Goal: Task Accomplishment & Management: Manage account settings

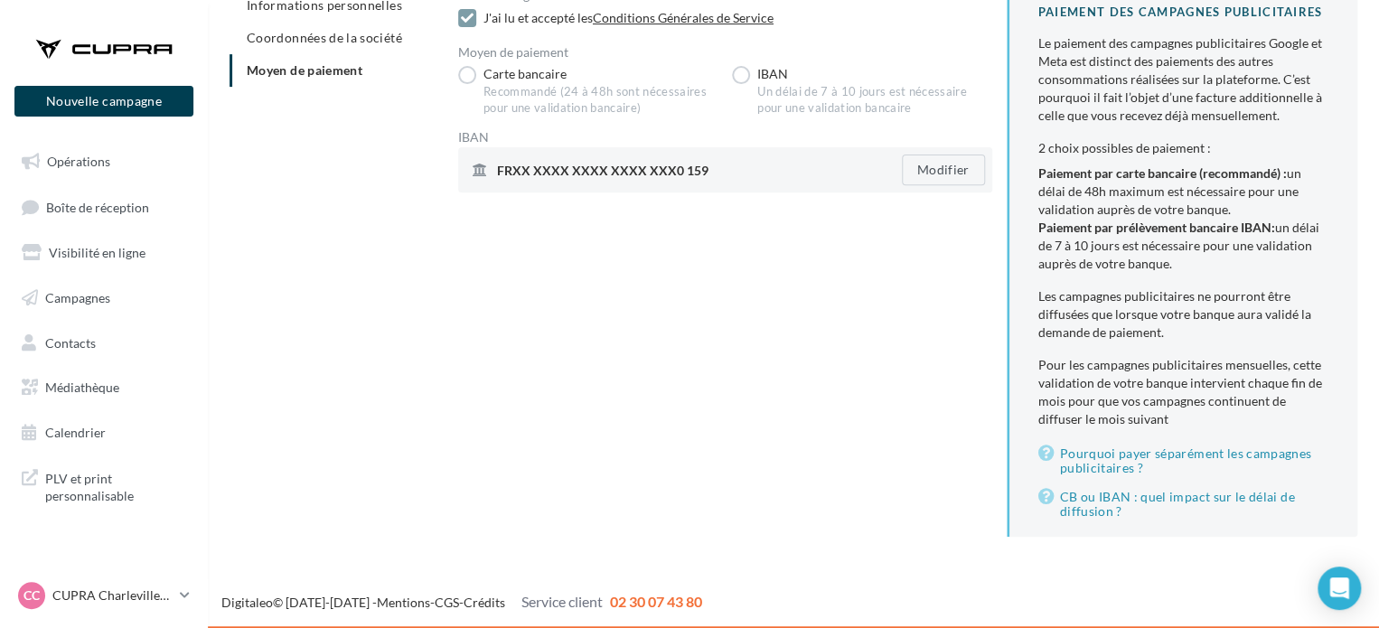
drag, startPoint x: 434, startPoint y: 395, endPoint x: 406, endPoint y: 394, distance: 28.0
click at [434, 395] on div "Informations personnelles Coordonnées de la société Moyen de paiement Condition…" at bounding box center [801, 270] width 1142 height 563
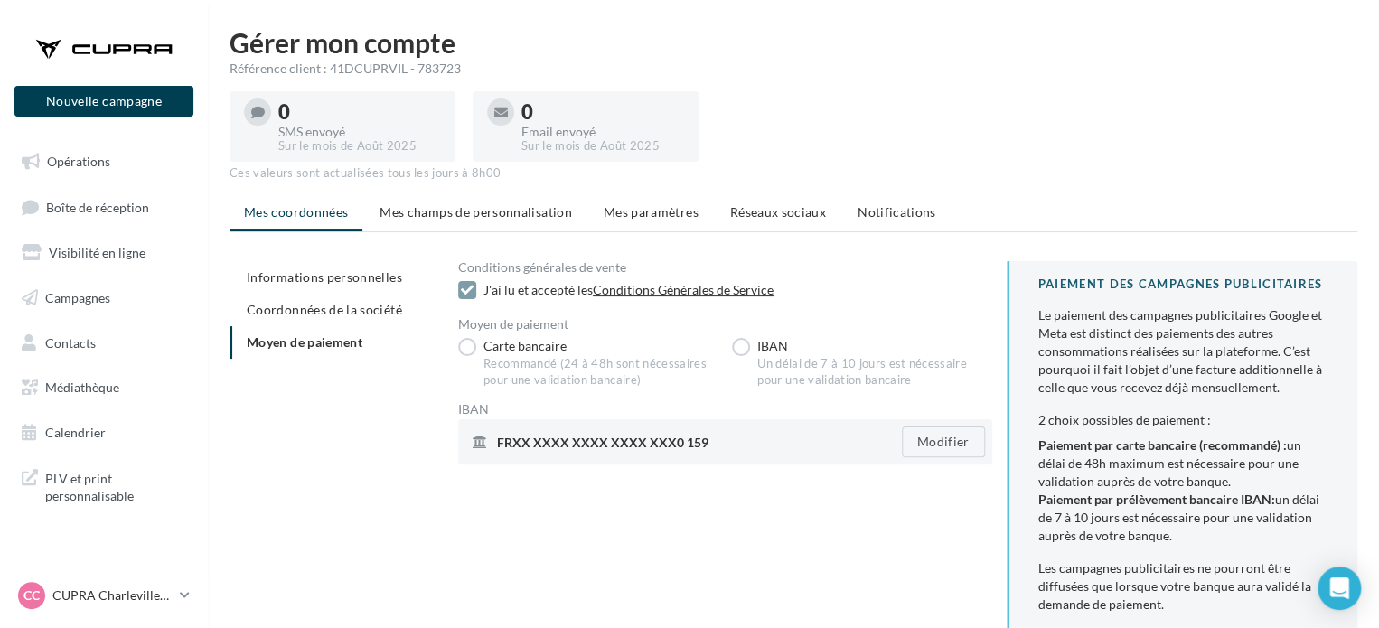
click at [470, 198] on li "Mes champs de personnalisation" at bounding box center [475, 212] width 221 height 33
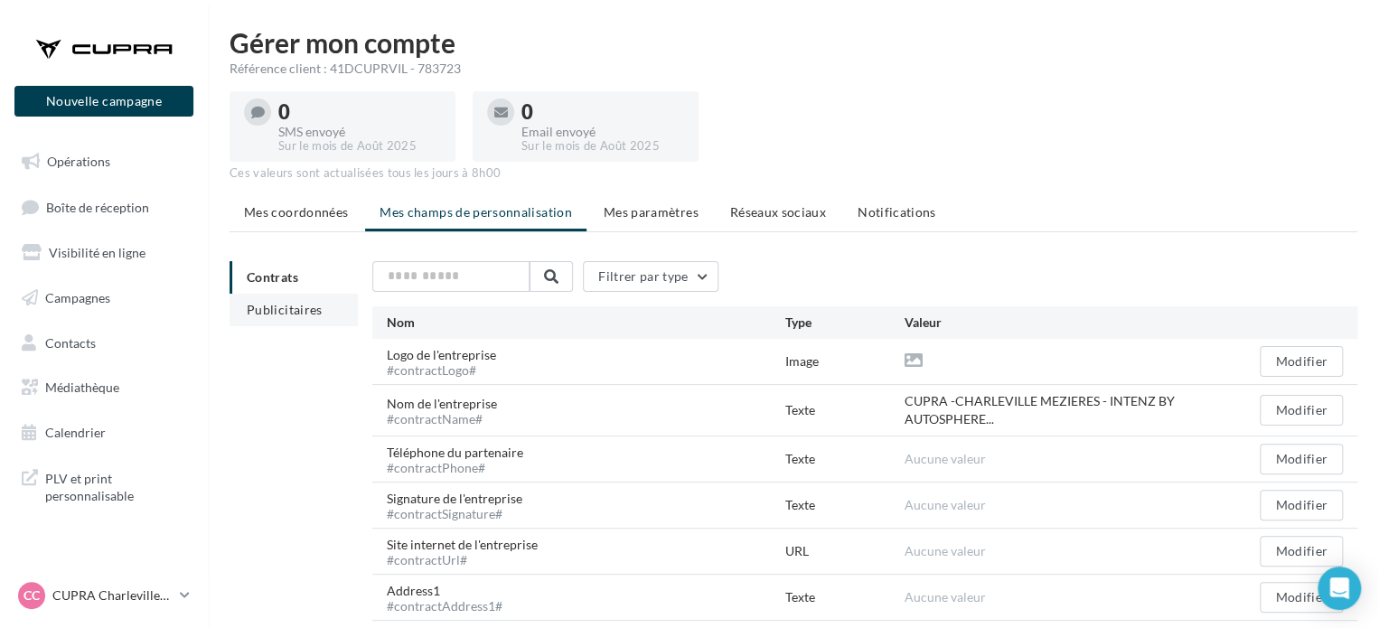
click at [285, 307] on span "Publicitaires" at bounding box center [285, 309] width 76 height 15
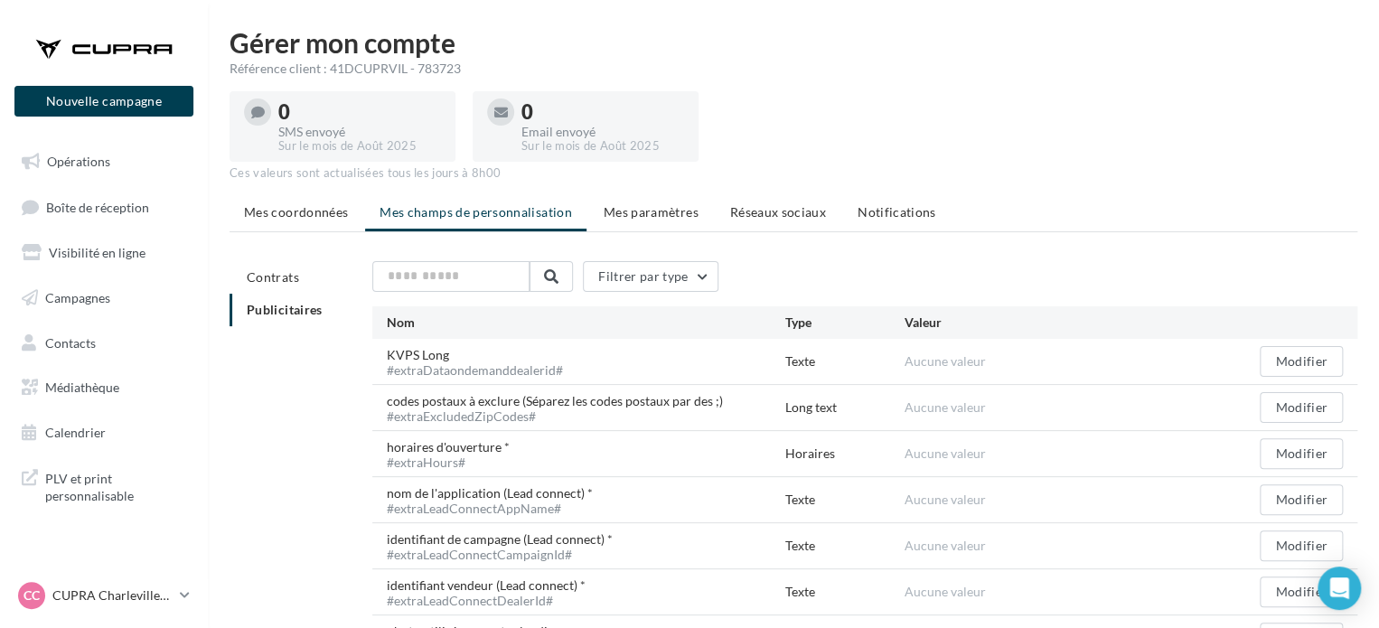
drag, startPoint x: 263, startPoint y: 264, endPoint x: 275, endPoint y: 265, distance: 11.8
click at [262, 264] on li "Contrats" at bounding box center [294, 277] width 128 height 33
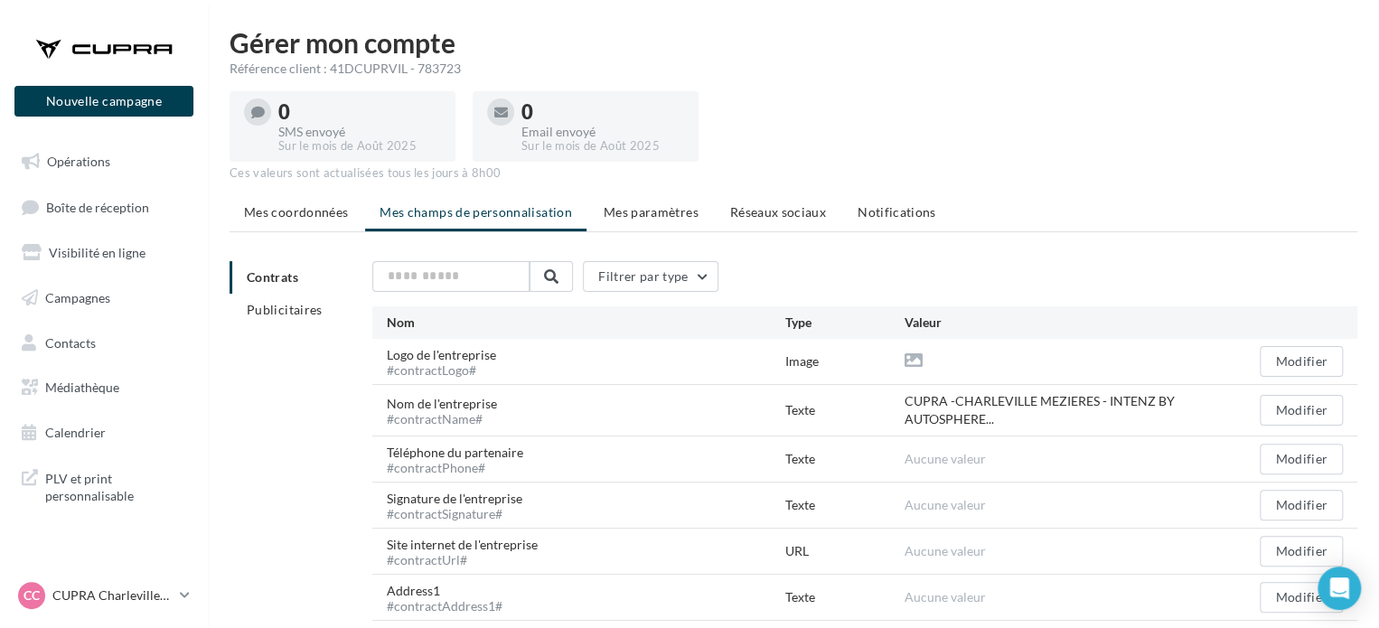
click at [696, 206] on li "Mes paramètres" at bounding box center [651, 212] width 124 height 33
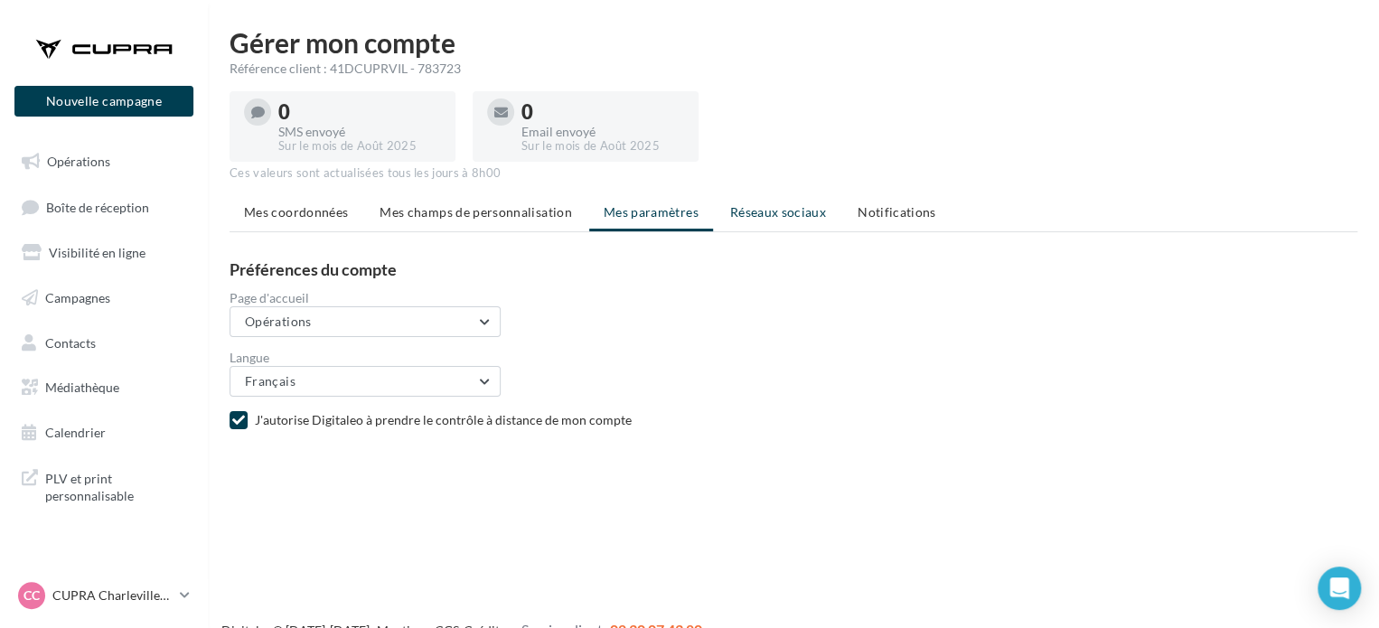
click at [774, 213] on span "Réseaux sociaux" at bounding box center [778, 211] width 96 height 15
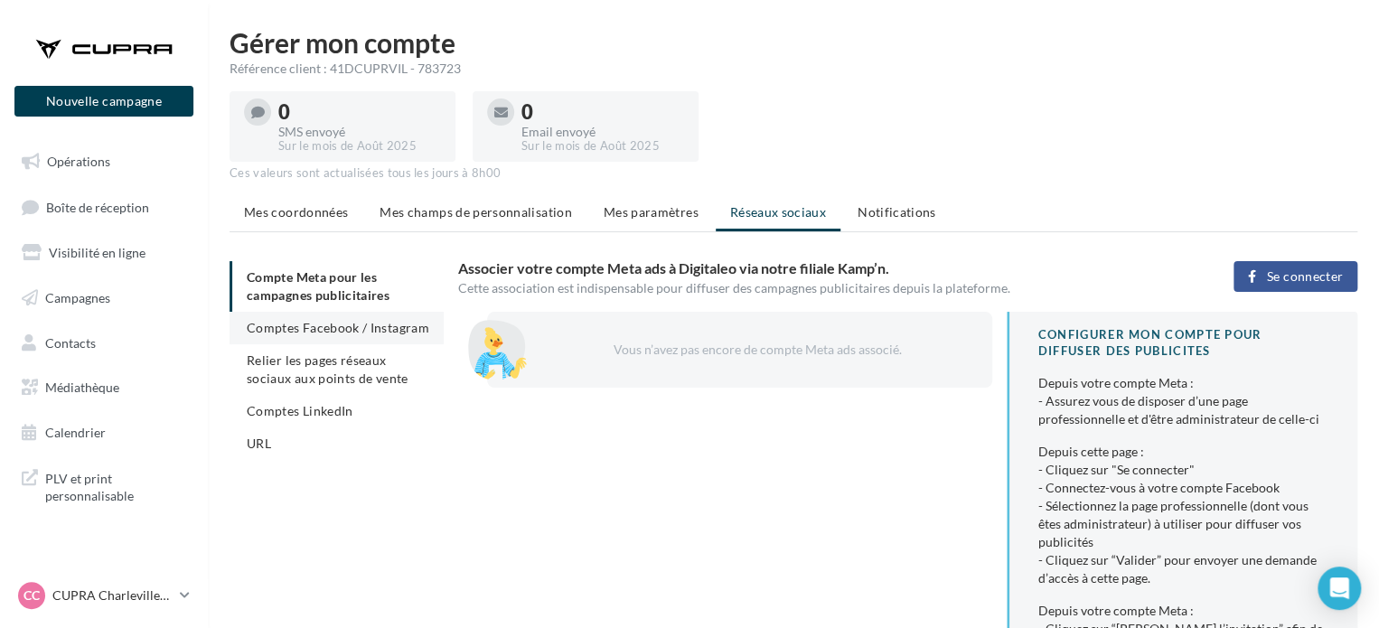
click at [344, 328] on span "Comptes Facebook / Instagram" at bounding box center [338, 327] width 183 height 15
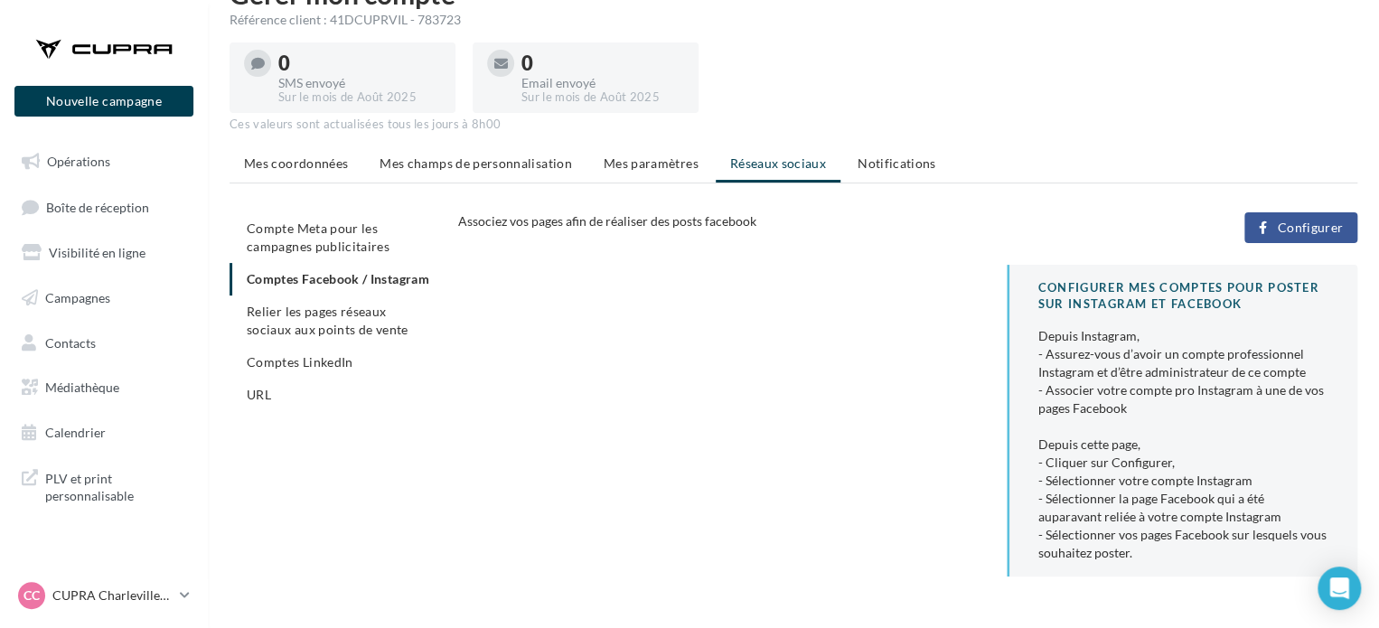
scroll to position [89, 0]
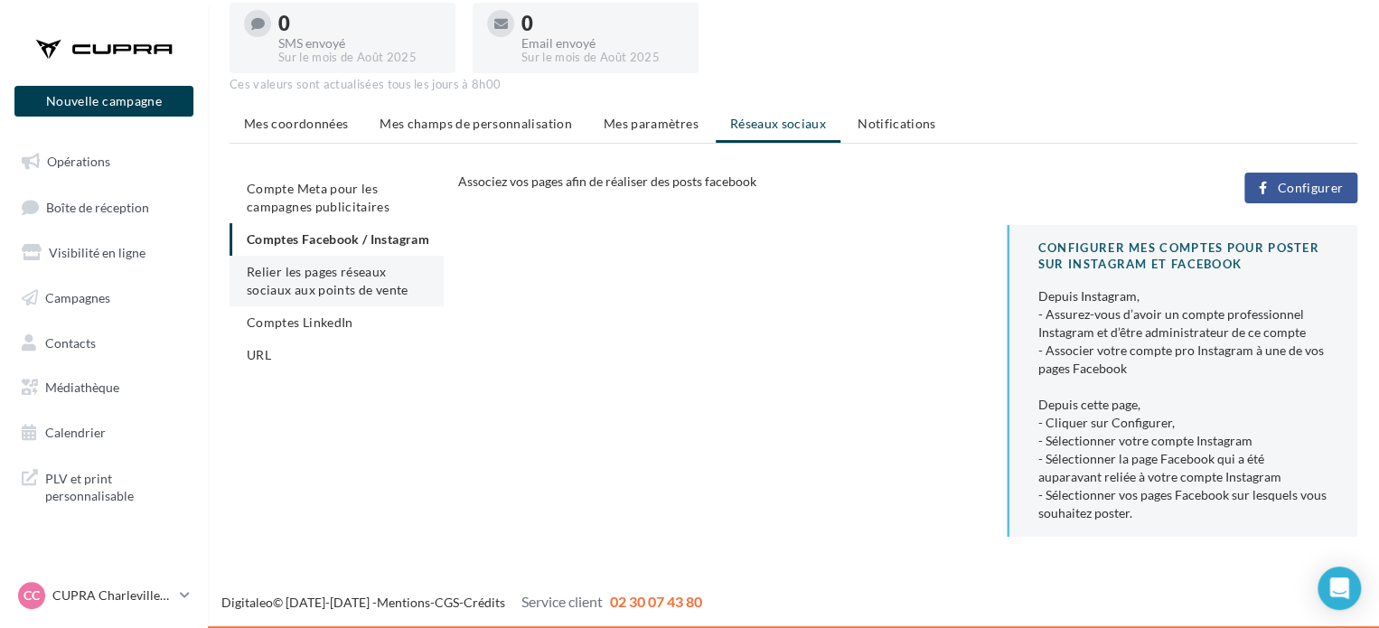
click at [354, 297] on span "Relier les pages réseaux sociaux aux points de vente" at bounding box center [327, 280] width 161 height 33
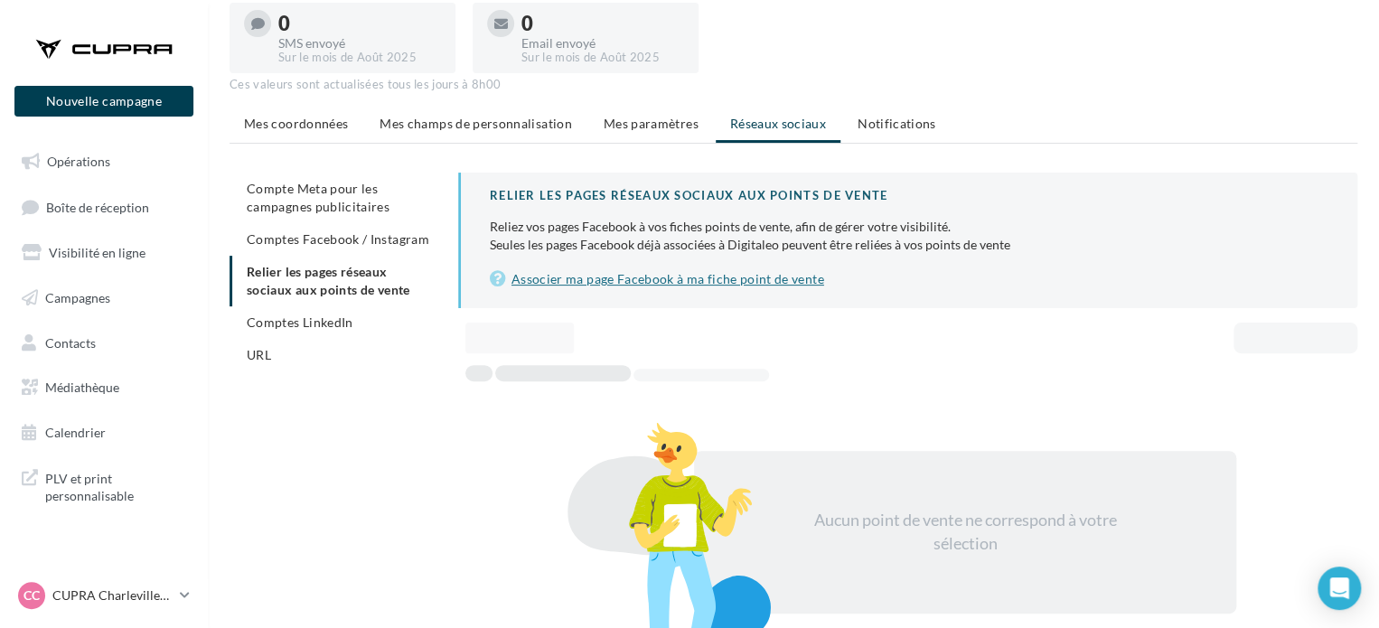
click at [623, 275] on link "Associer ma page Facebook à ma fiche point de vente" at bounding box center [909, 279] width 839 height 22
click at [305, 314] on span "Comptes LinkedIn" at bounding box center [300, 321] width 107 height 15
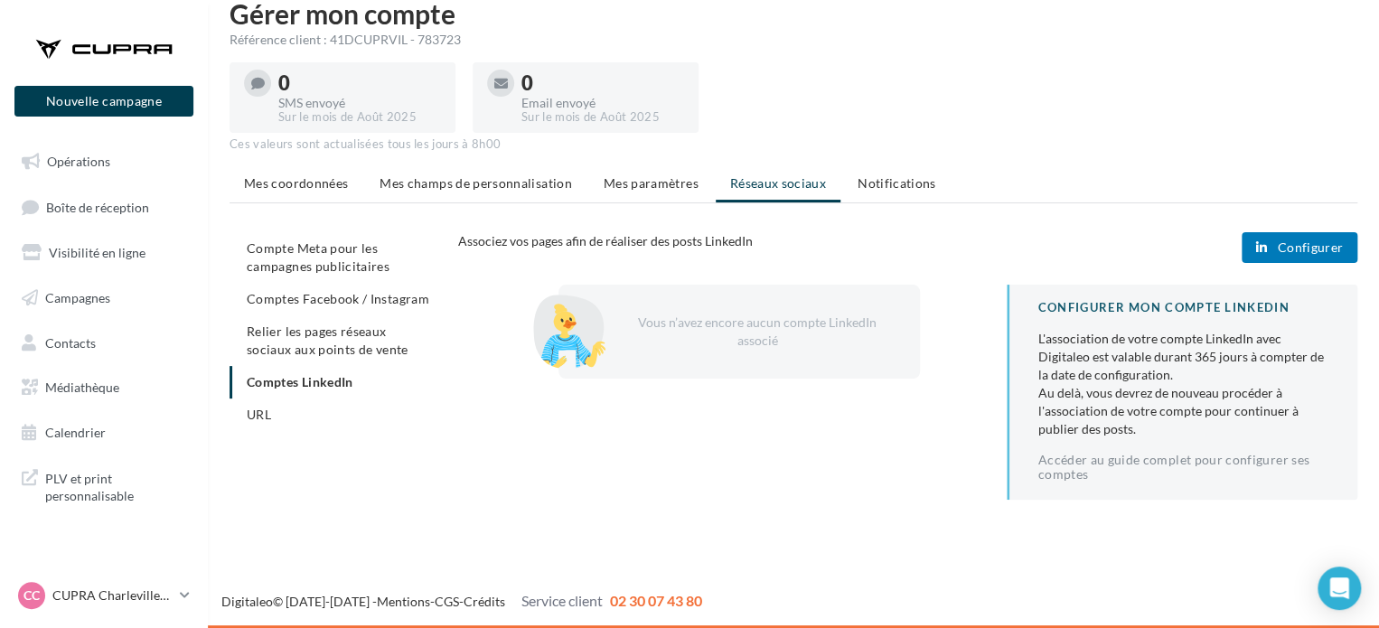
click at [306, 399] on li "URL" at bounding box center [337, 415] width 214 height 33
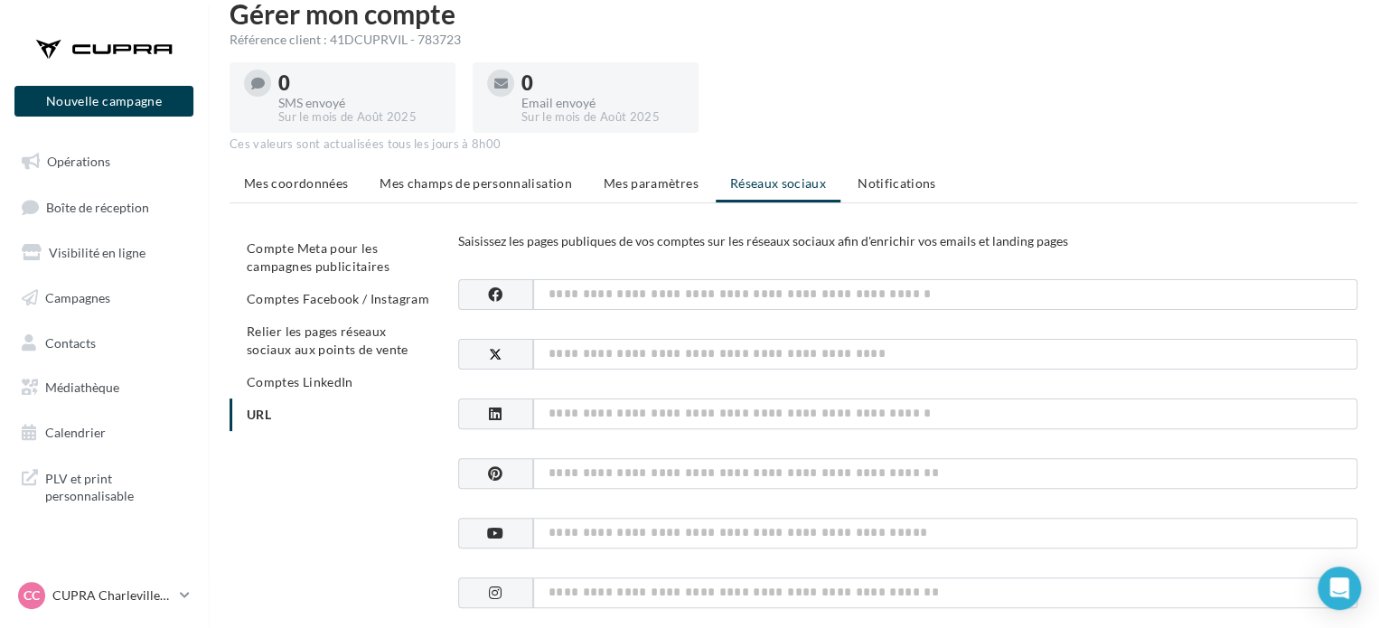
scroll to position [89, 0]
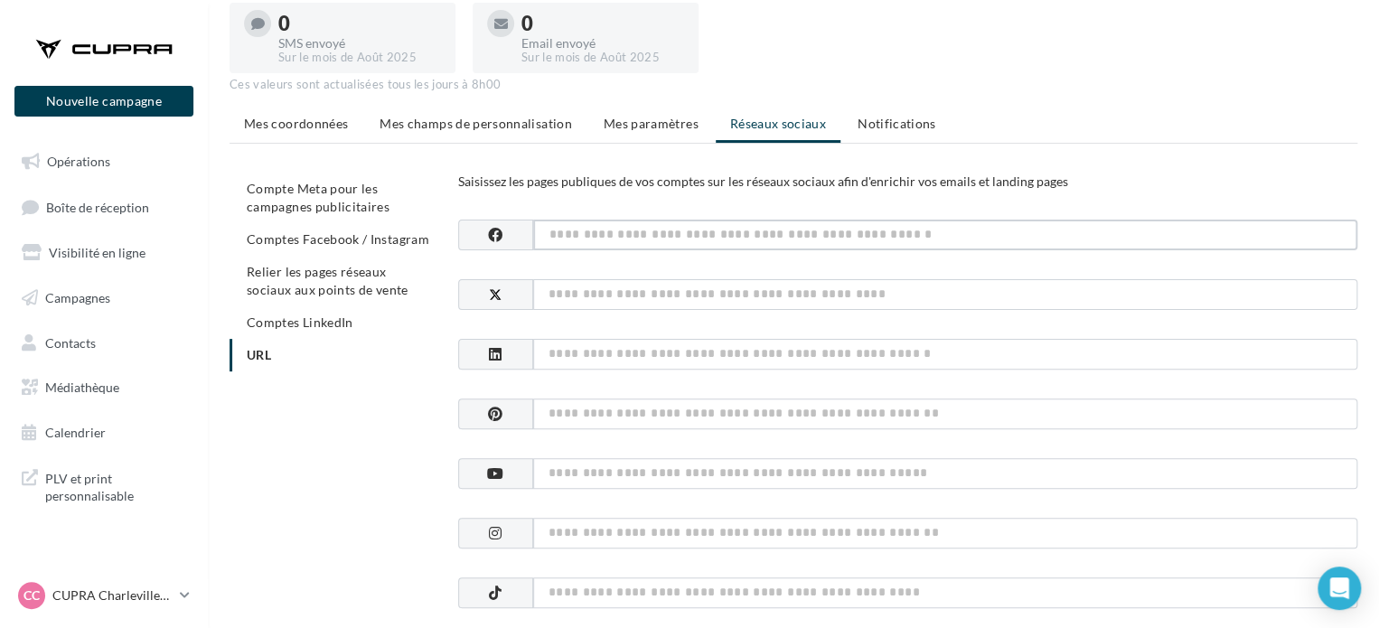
click at [600, 244] on input at bounding box center [945, 235] width 824 height 31
click at [356, 312] on li "Comptes LinkedIn" at bounding box center [337, 322] width 214 height 33
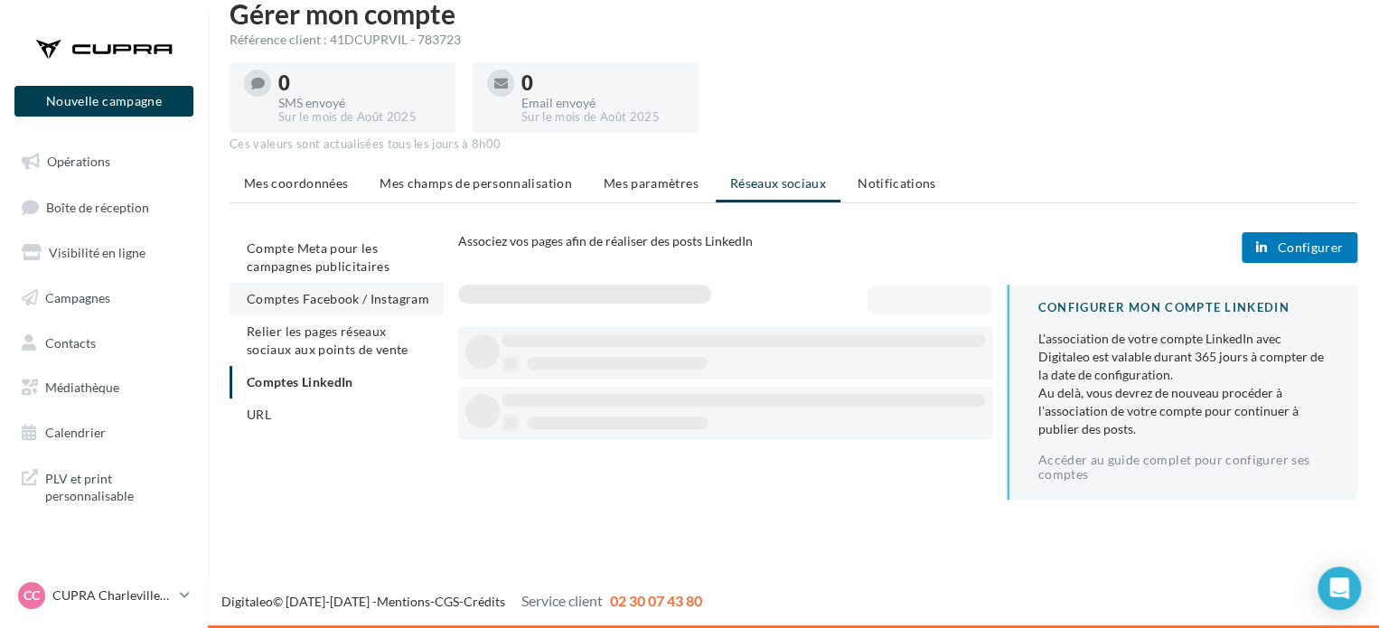
scroll to position [29, 0]
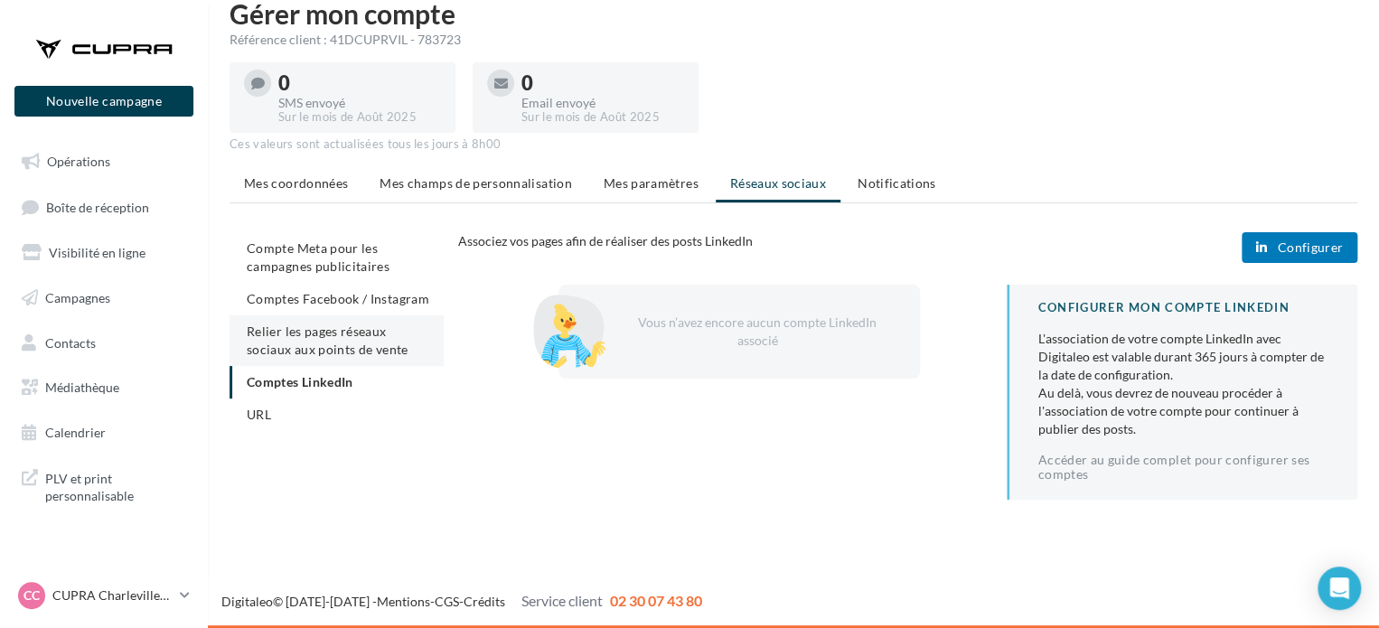
click at [351, 341] on span "Relier les pages réseaux sociaux aux points de vente" at bounding box center [327, 340] width 161 height 33
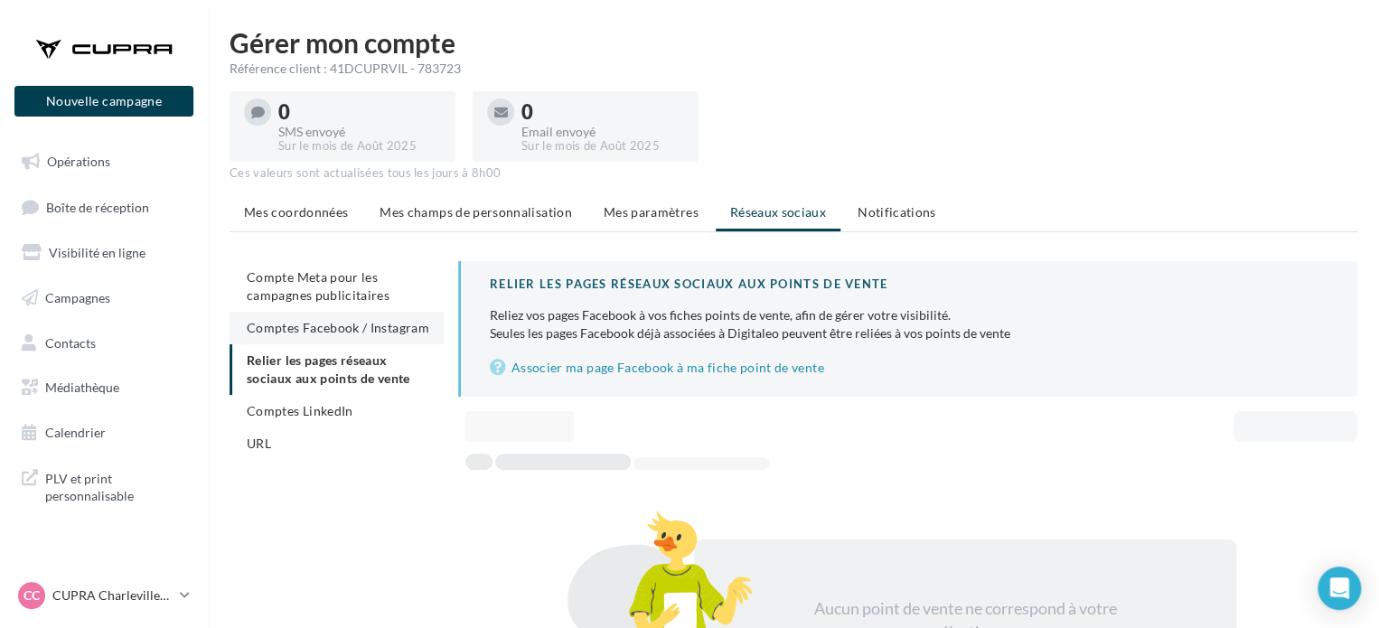
click at [330, 320] on span "Comptes Facebook / Instagram" at bounding box center [338, 327] width 183 height 15
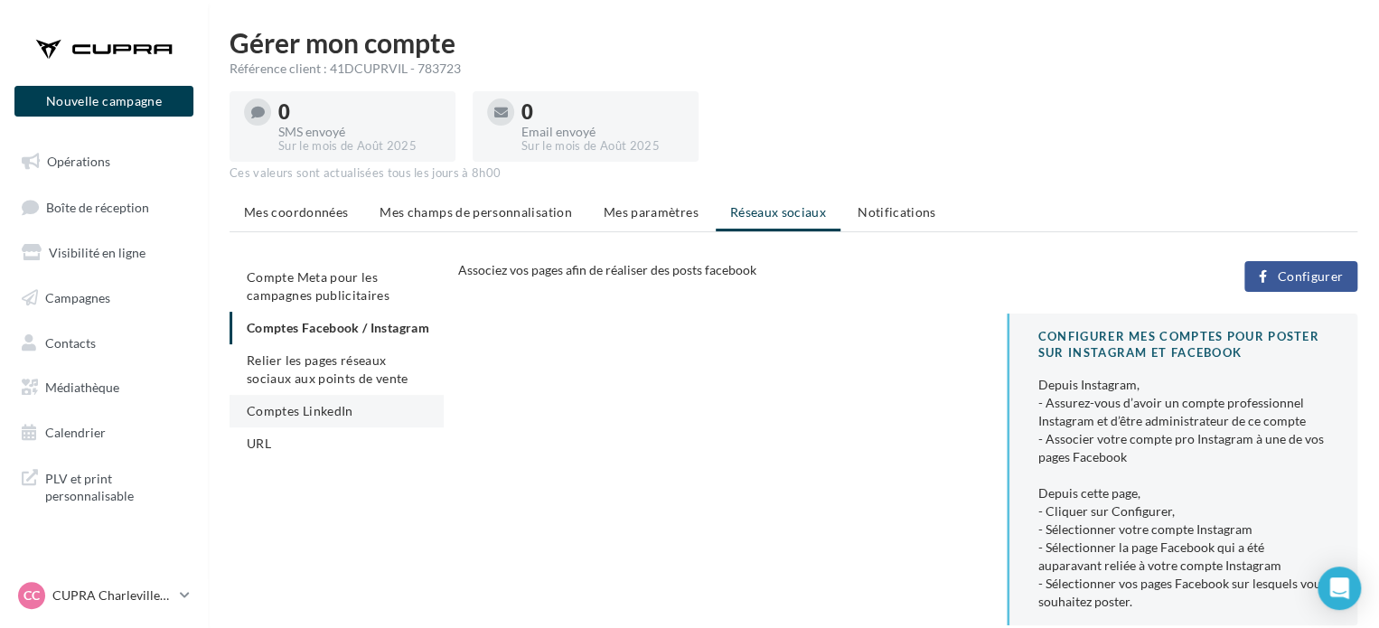
click at [371, 386] on span "Relier les pages réseaux sociaux aux points de vente" at bounding box center [327, 368] width 161 height 33
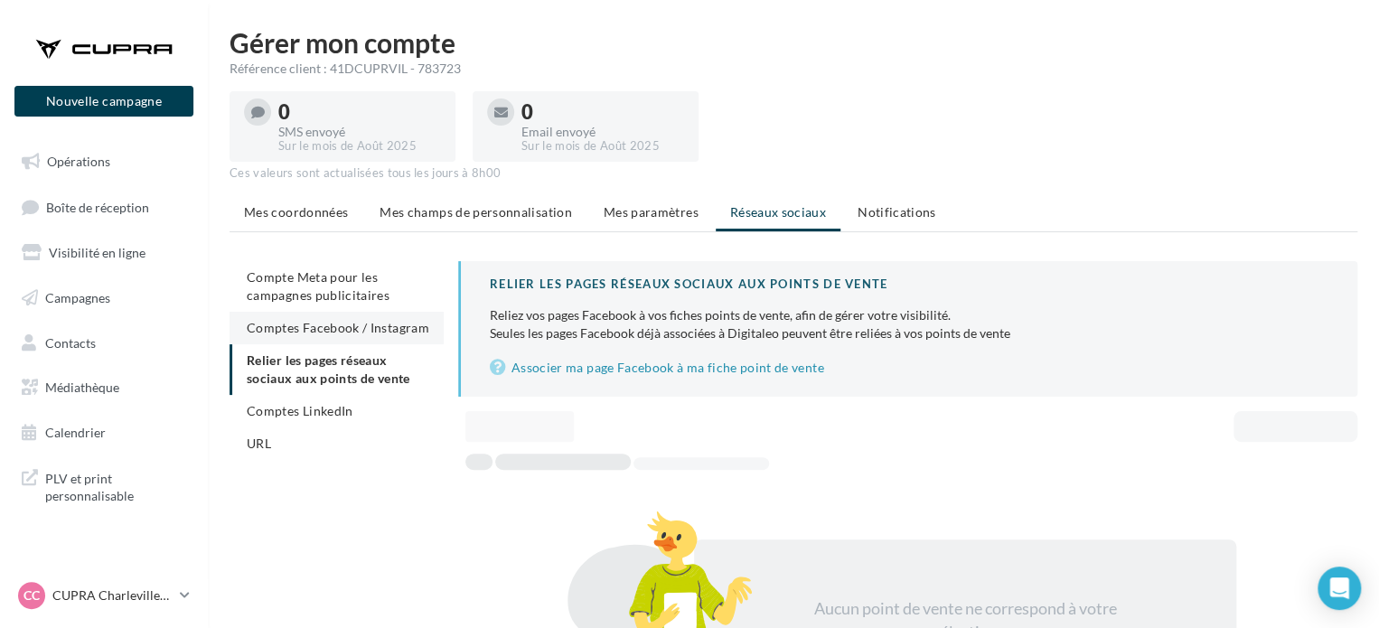
click at [396, 316] on li "Comptes Facebook / Instagram" at bounding box center [337, 328] width 214 height 33
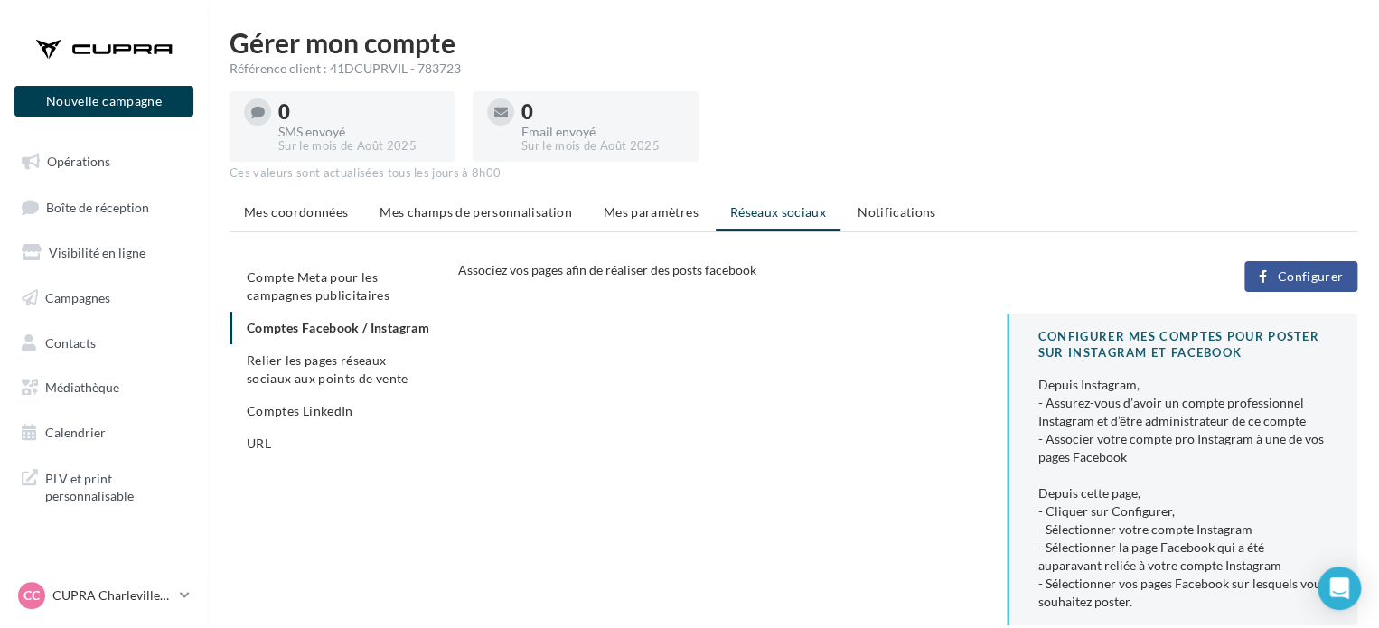
click at [1312, 263] on button "Configurer" at bounding box center [1300, 276] width 113 height 31
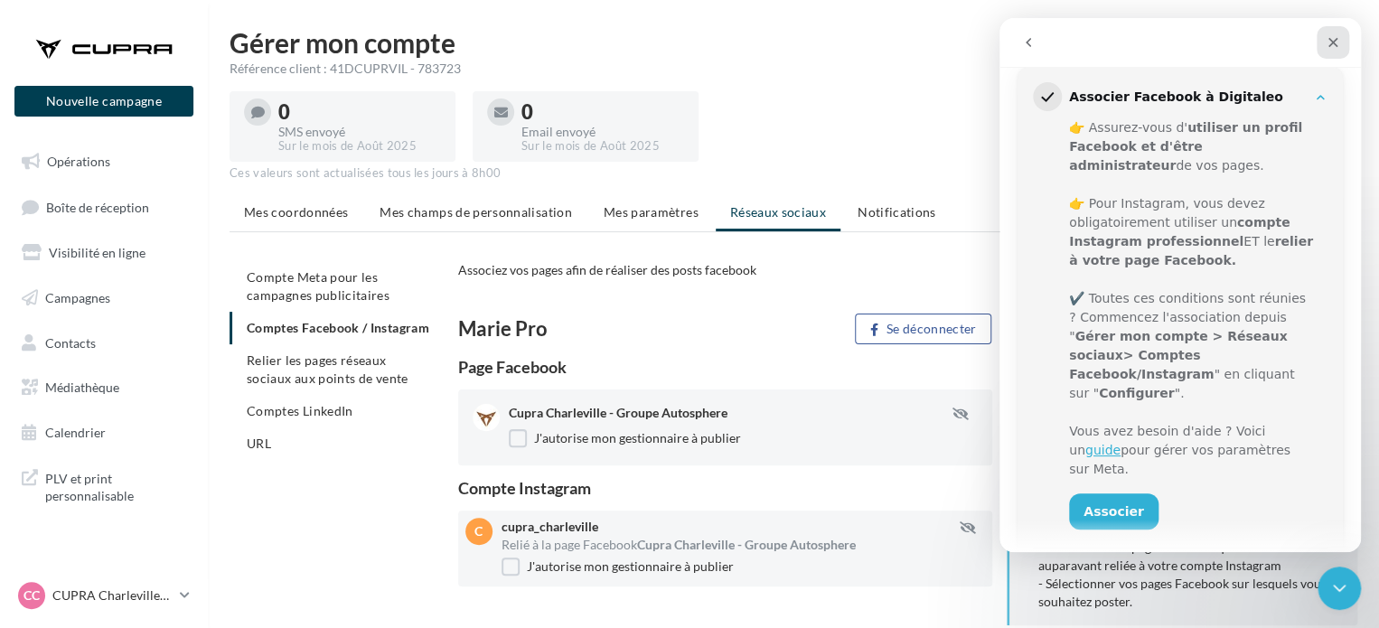
scroll to position [252, 0]
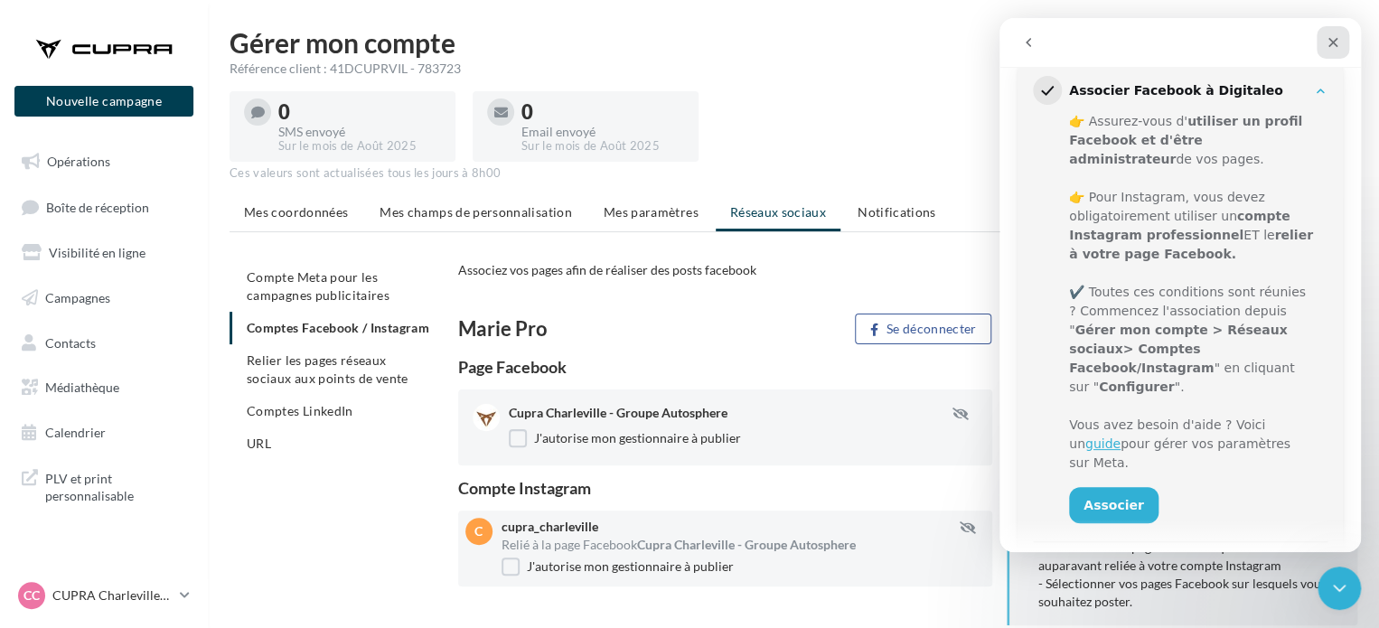
click at [1329, 42] on icon "Fermer" at bounding box center [1333, 42] width 14 height 14
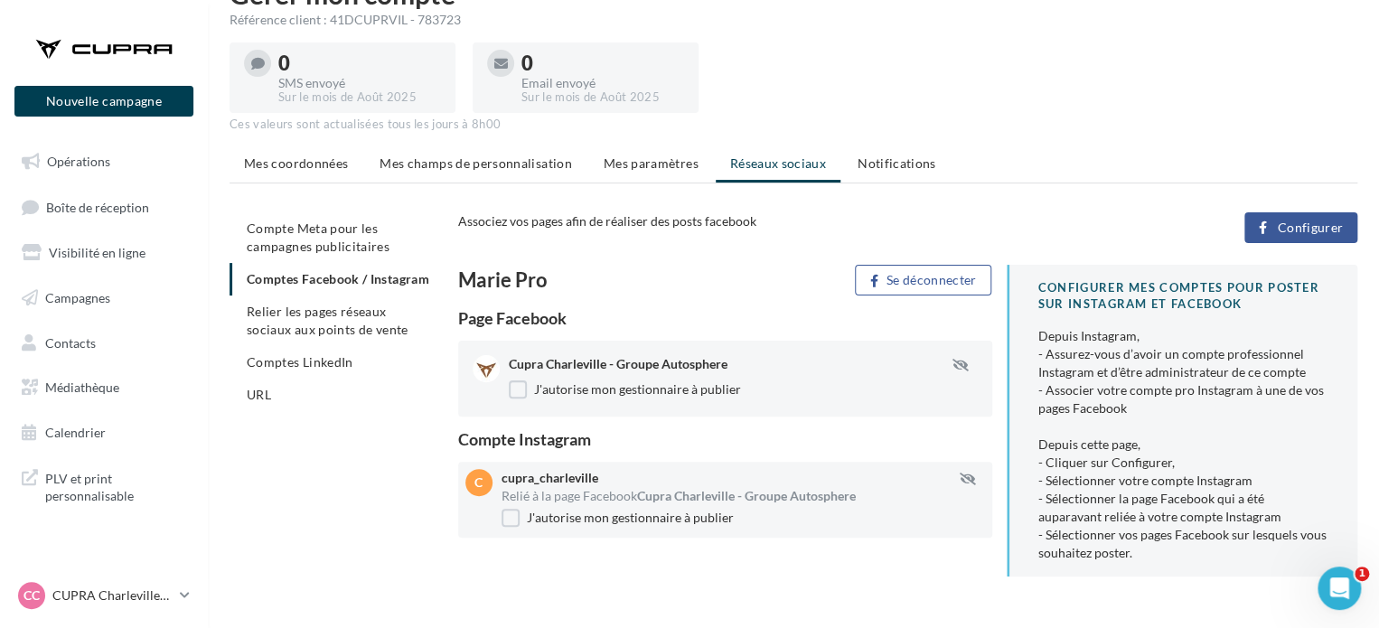
scroll to position [89, 0]
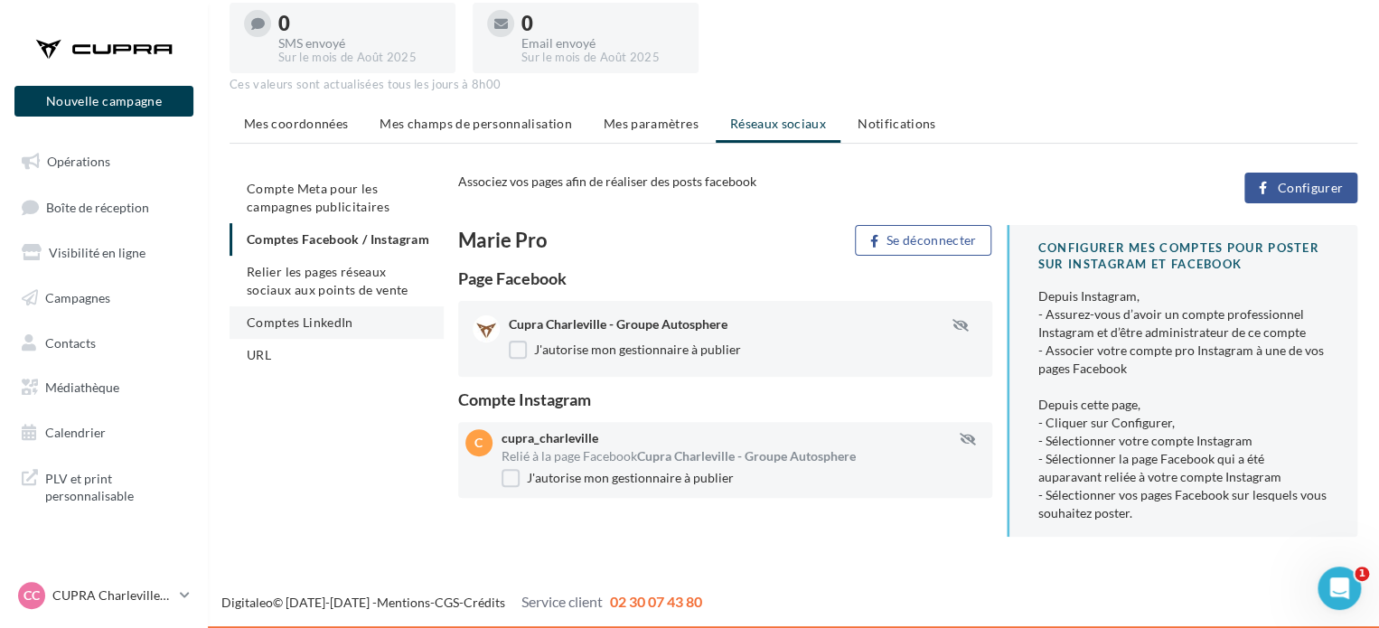
click at [333, 297] on span "Relier les pages réseaux sociaux aux points de vente" at bounding box center [327, 280] width 161 height 33
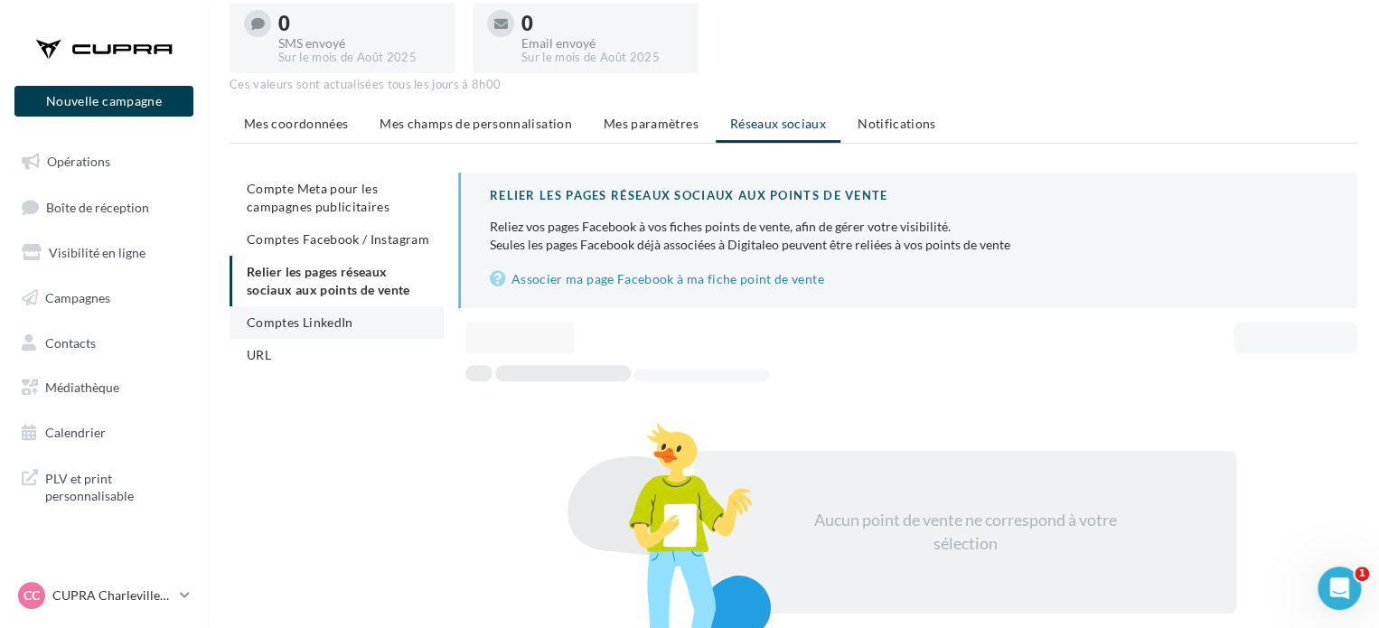
click at [328, 324] on span "Comptes LinkedIn" at bounding box center [300, 321] width 107 height 15
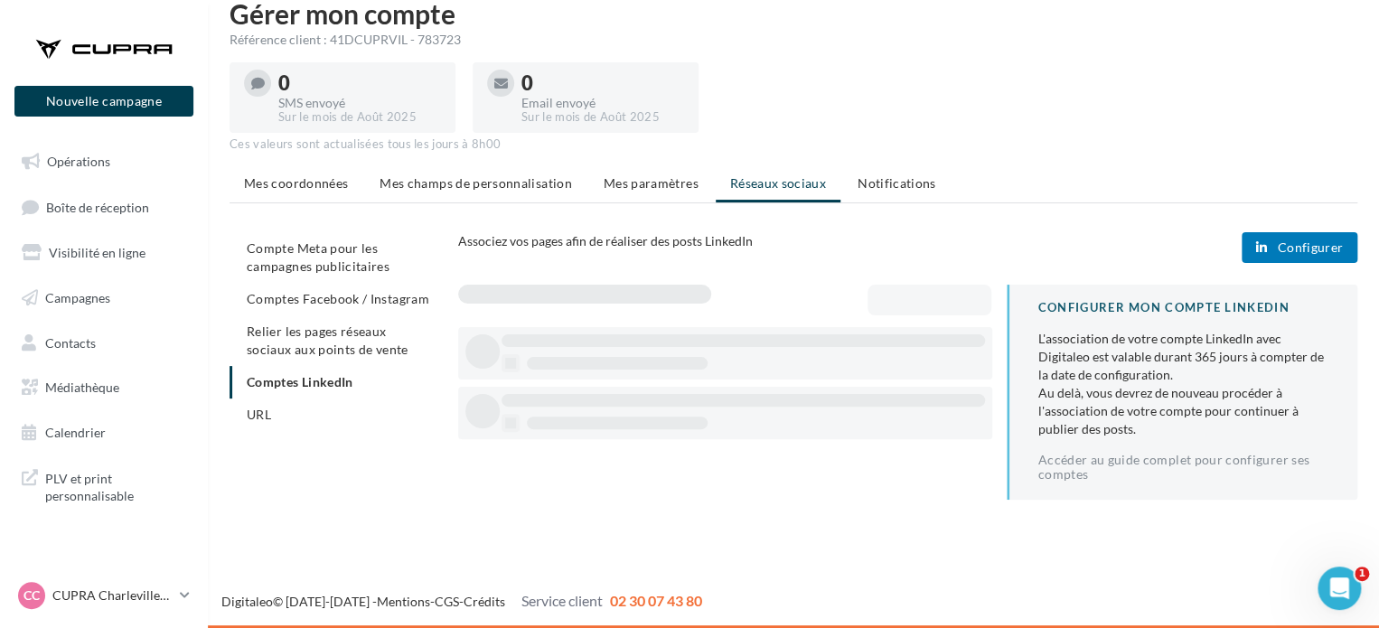
scroll to position [29, 0]
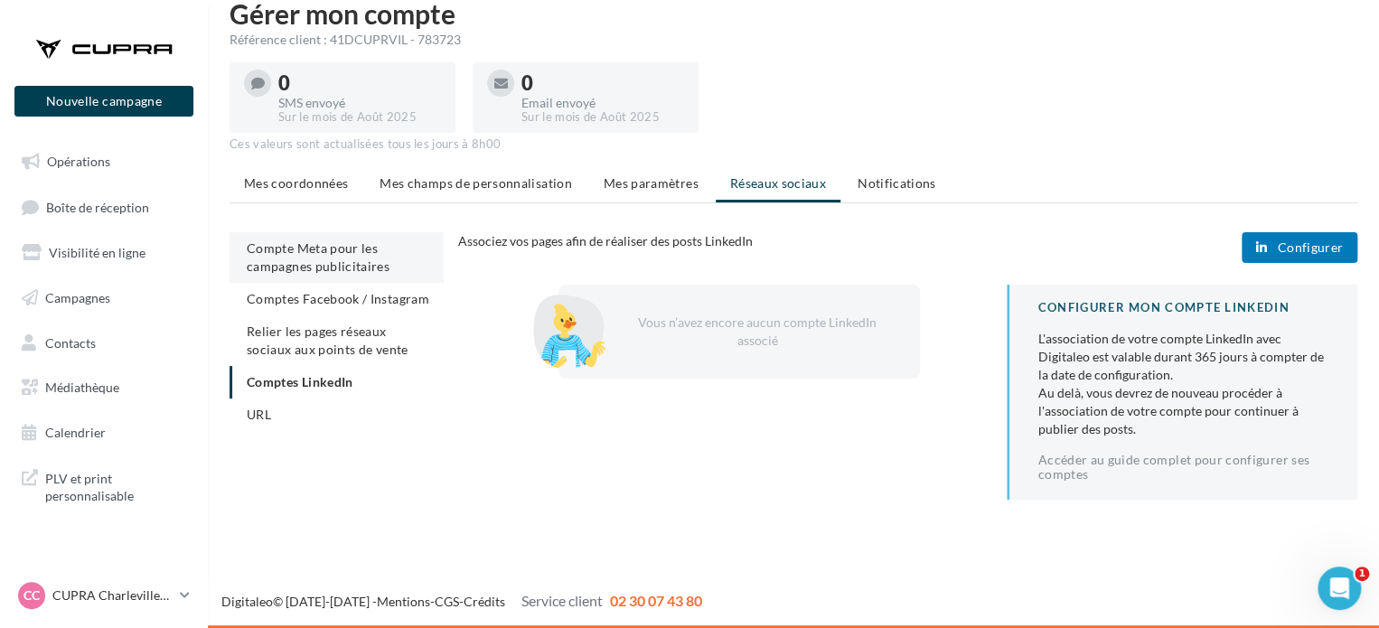
click at [332, 274] on li "Compte Meta pour les campagnes publicitaires" at bounding box center [337, 257] width 214 height 51
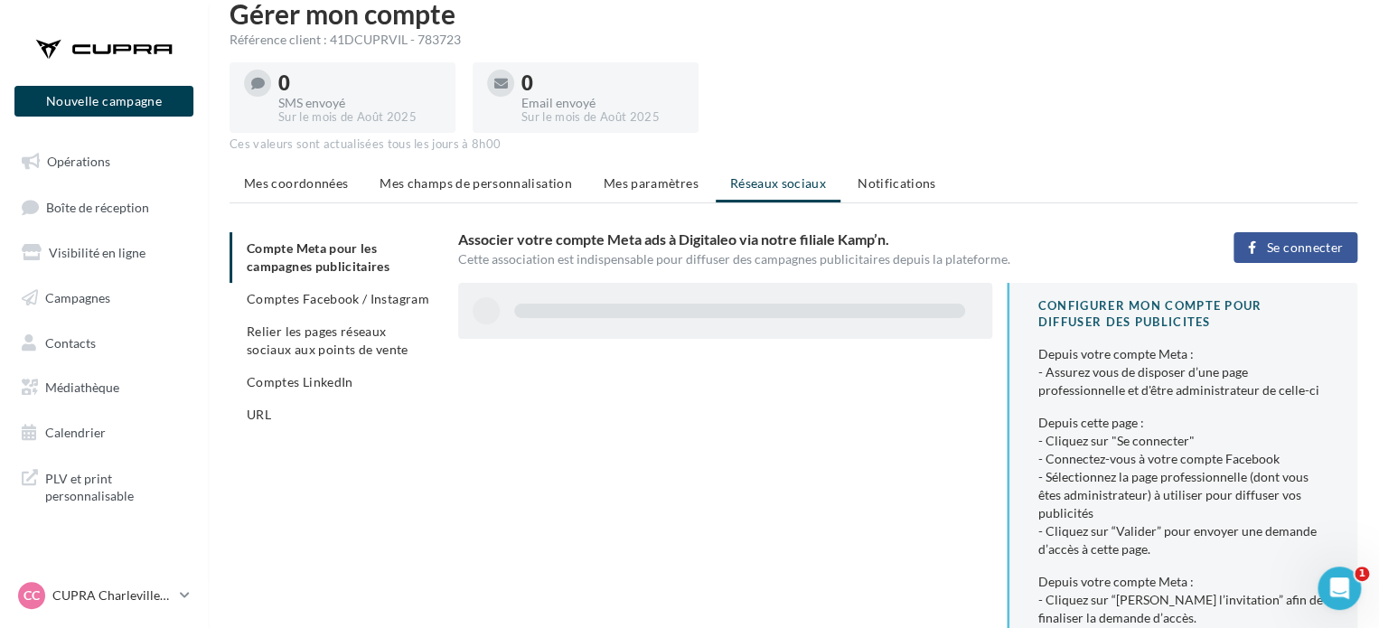
scroll to position [89, 0]
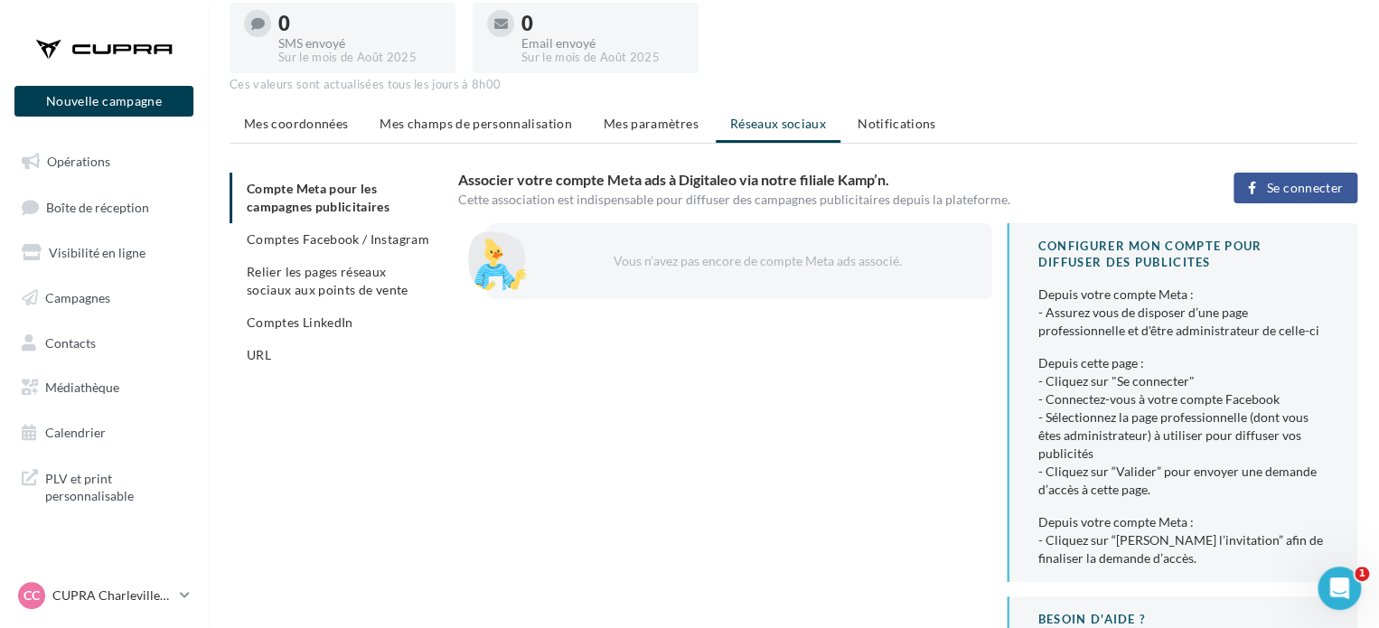
click at [1371, 181] on div "Gérer mon compte Référence client : 41DCUPRVIL - 783723 0 SMS envoyé Sur le moi…" at bounding box center [793, 357] width 1171 height 835
click at [1334, 181] on span "Se connecter" at bounding box center [1305, 188] width 76 height 14
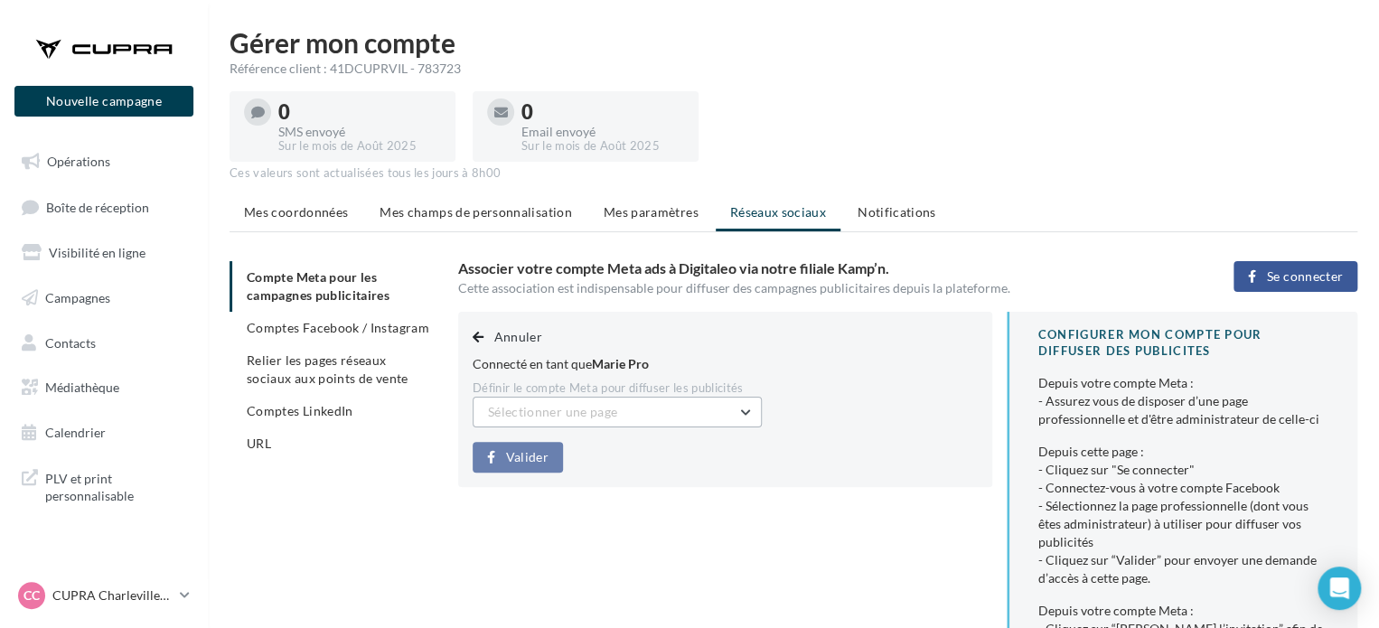
click at [593, 415] on span "Sélectionner une page" at bounding box center [552, 411] width 129 height 15
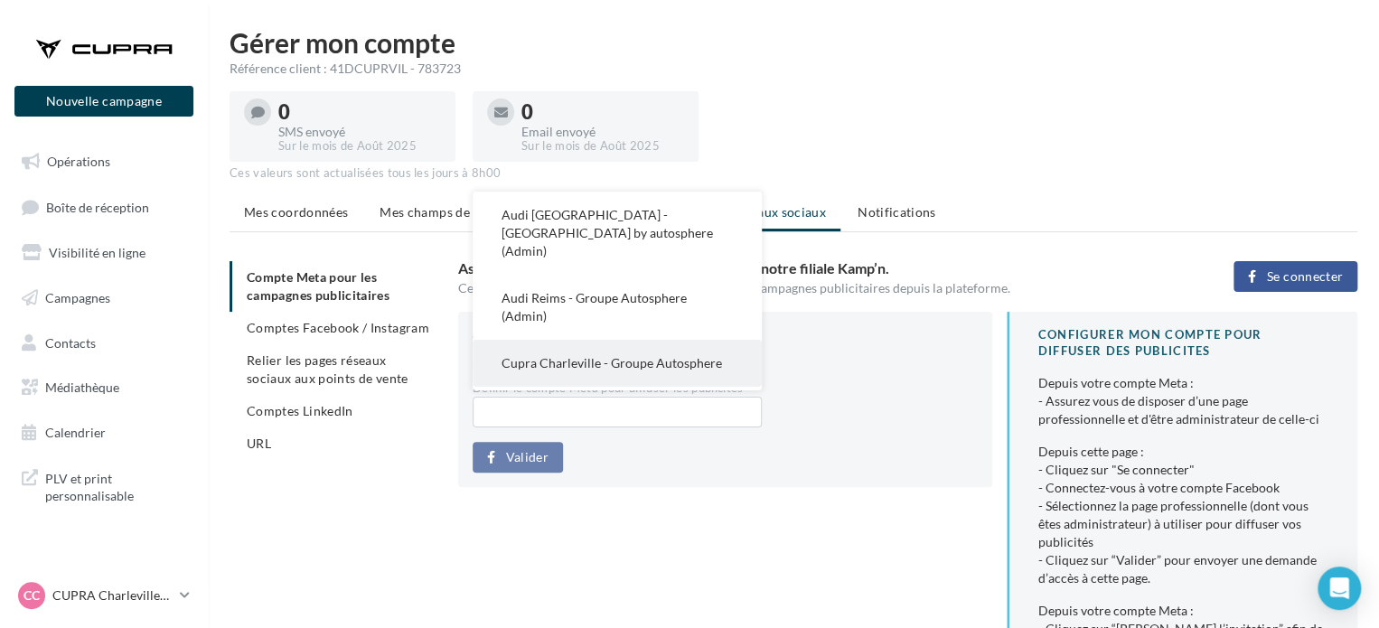
click at [610, 340] on button "Cupra Charleville - Groupe Autosphere" at bounding box center [617, 363] width 289 height 47
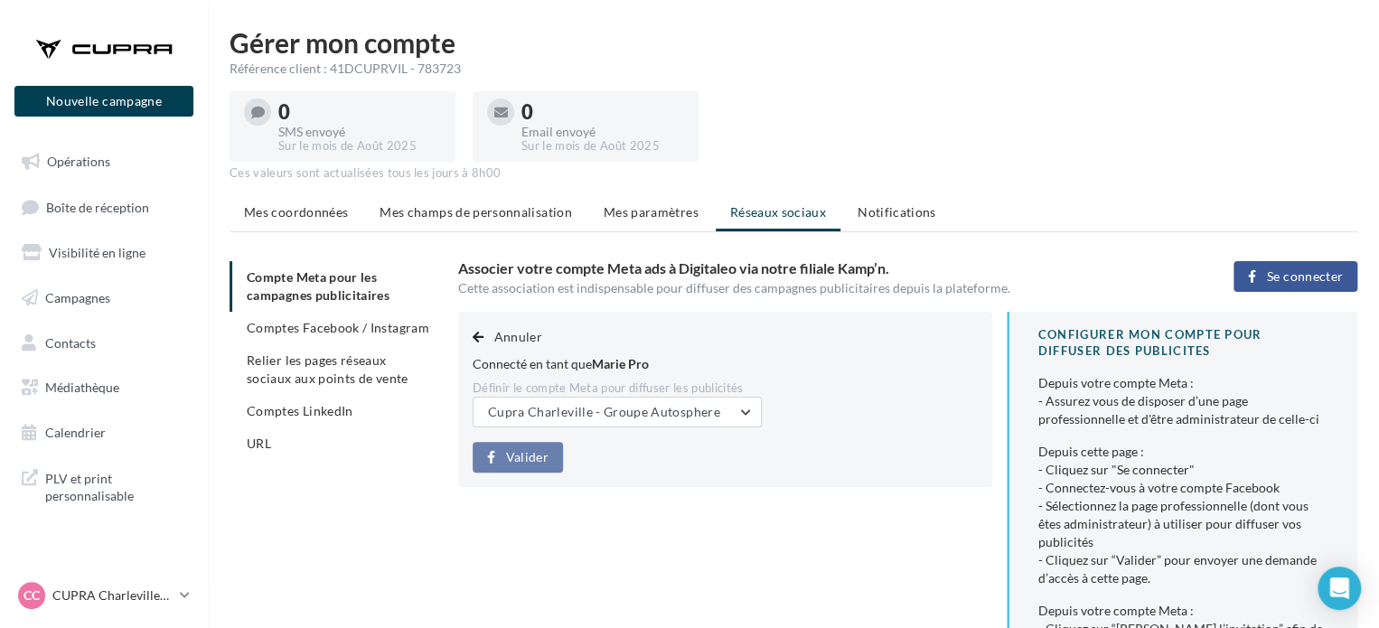
click at [643, 459] on div "Valider" at bounding box center [725, 457] width 505 height 31
click at [637, 435] on div "Annuler Connecté en tant que Marie Pro Définir le compte Meta pour diffuser les…" at bounding box center [725, 399] width 534 height 175
click at [164, 194] on link "Boîte de réception" at bounding box center [104, 207] width 186 height 39
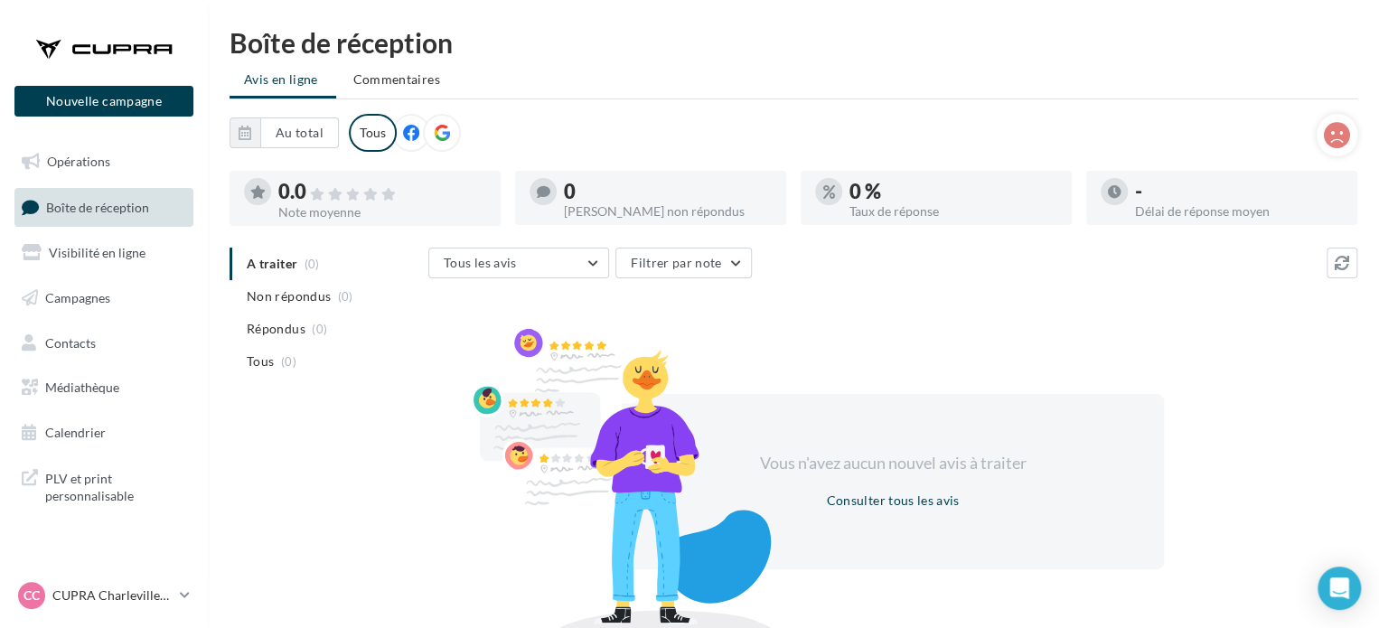
click at [423, 130] on div at bounding box center [442, 133] width 38 height 38
click at [437, 125] on icon at bounding box center [442, 133] width 16 height 16
